Goal: Task Accomplishment & Management: Manage account settings

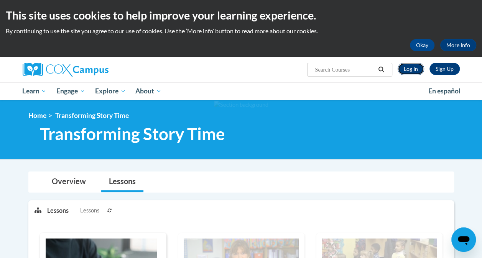
click at [407, 66] on link "Log In" at bounding box center [410, 69] width 26 height 12
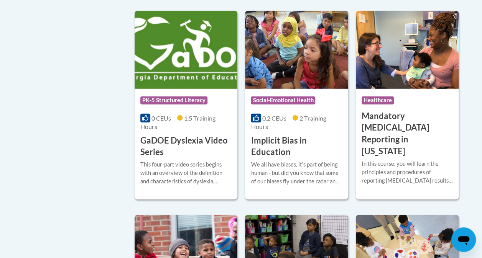
scroll to position [1076, 0]
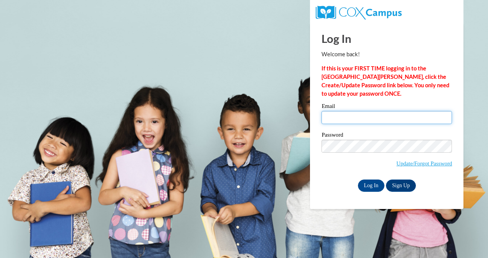
click at [329, 118] on input "Email" at bounding box center [386, 117] width 130 height 13
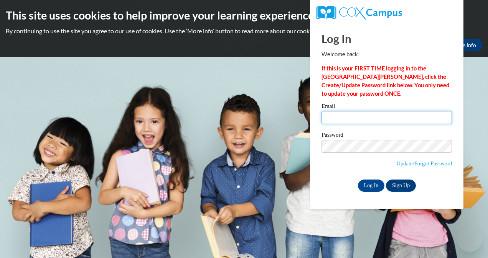
type input "jadepeck13@gmail.com"
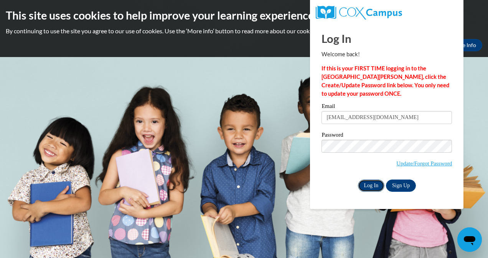
click at [372, 185] on input "Log In" at bounding box center [371, 186] width 27 height 12
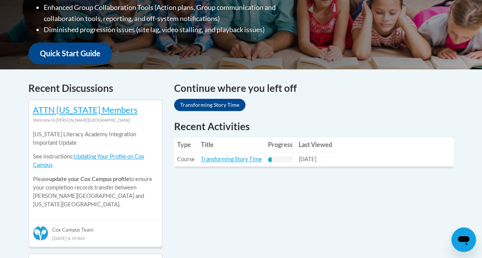
scroll to position [257, 0]
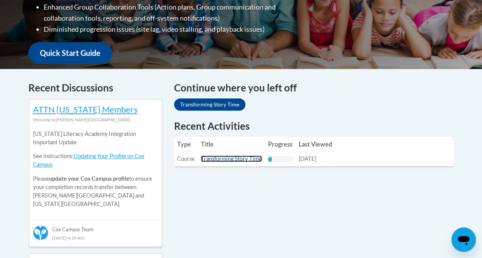
click at [224, 158] on link "Transforming Story Time" at bounding box center [231, 159] width 61 height 7
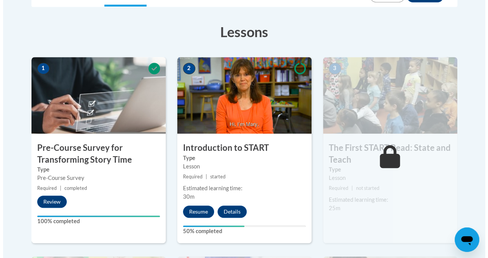
scroll to position [202, 0]
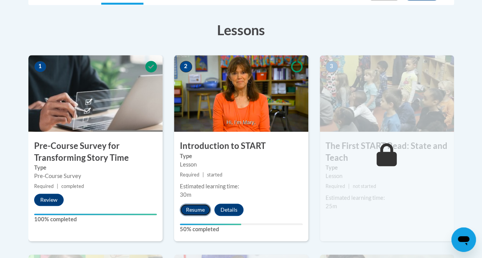
click at [199, 205] on button "Resume" at bounding box center [195, 210] width 31 height 12
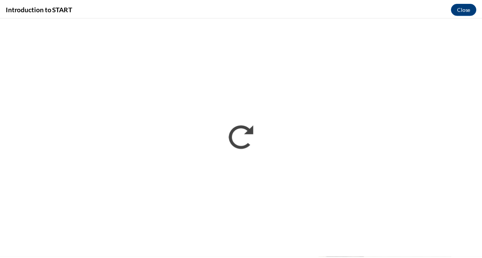
scroll to position [0, 0]
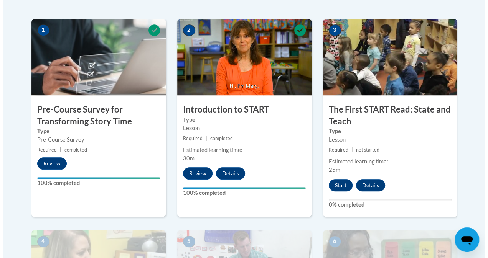
scroll to position [243, 0]
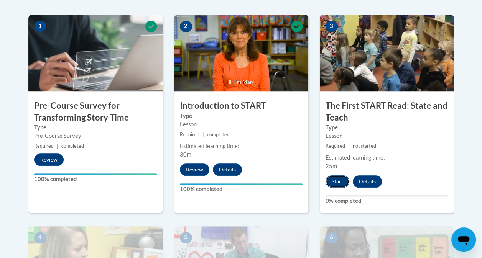
click at [337, 182] on button "Start" at bounding box center [337, 182] width 24 height 12
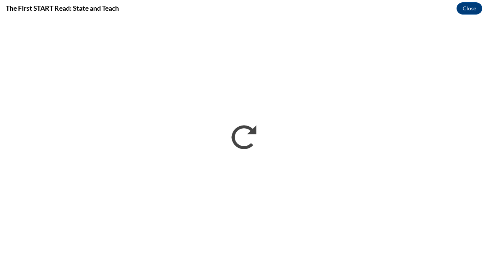
scroll to position [0, 0]
